Goal: Information Seeking & Learning: Learn about a topic

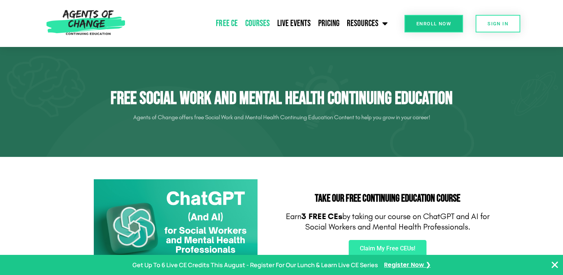
click at [261, 21] on link "Courses" at bounding box center [257, 23] width 32 height 19
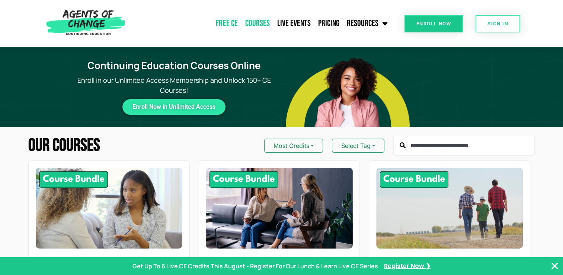
click at [232, 21] on link "Free CE" at bounding box center [226, 23] width 29 height 19
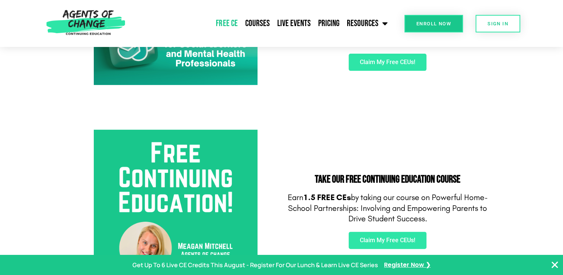
scroll to position [261, 0]
